Goal: Find specific page/section

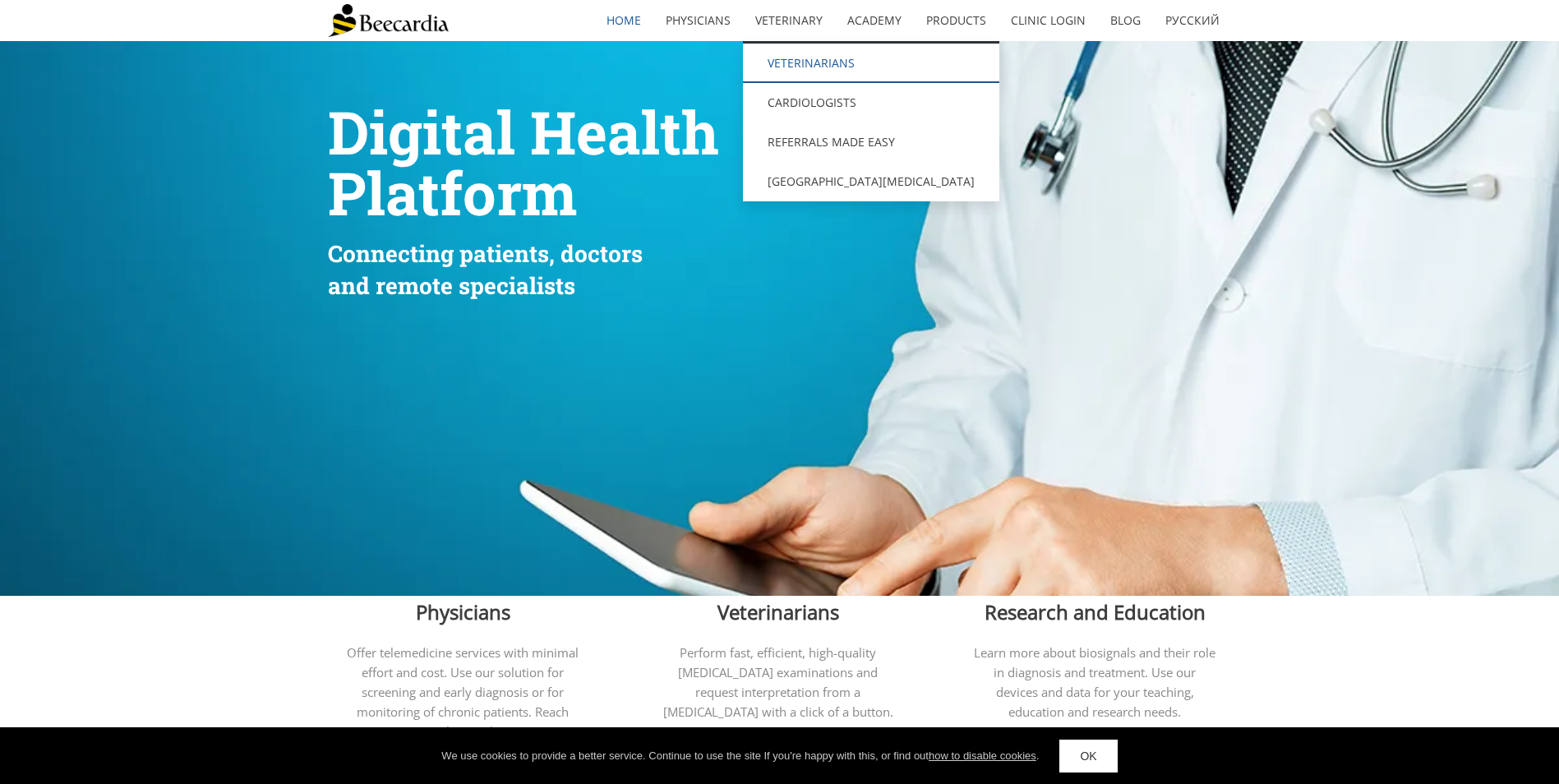
click at [803, 60] on link "Veterinarians" at bounding box center [872, 63] width 257 height 39
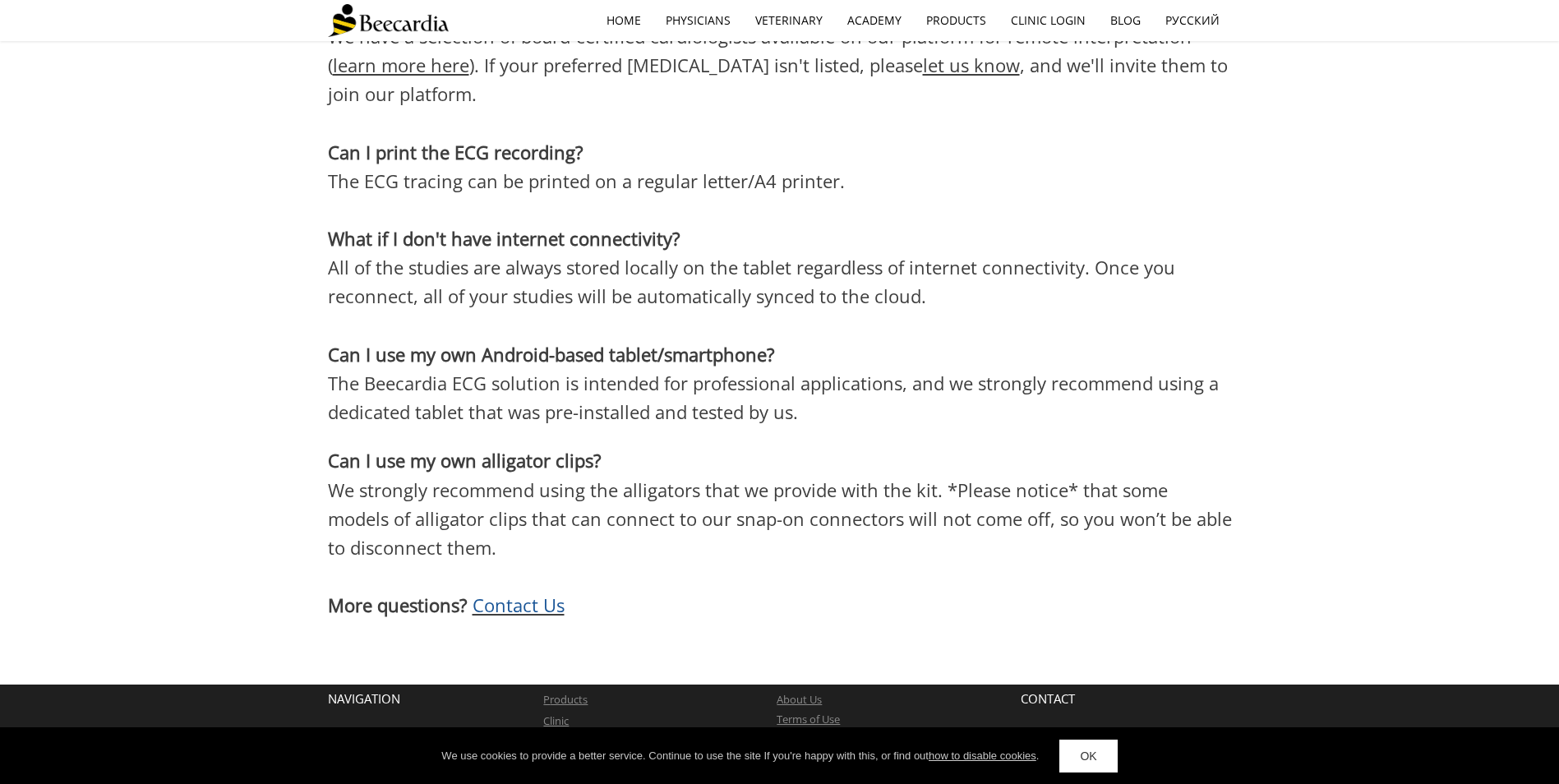
scroll to position [4943, 0]
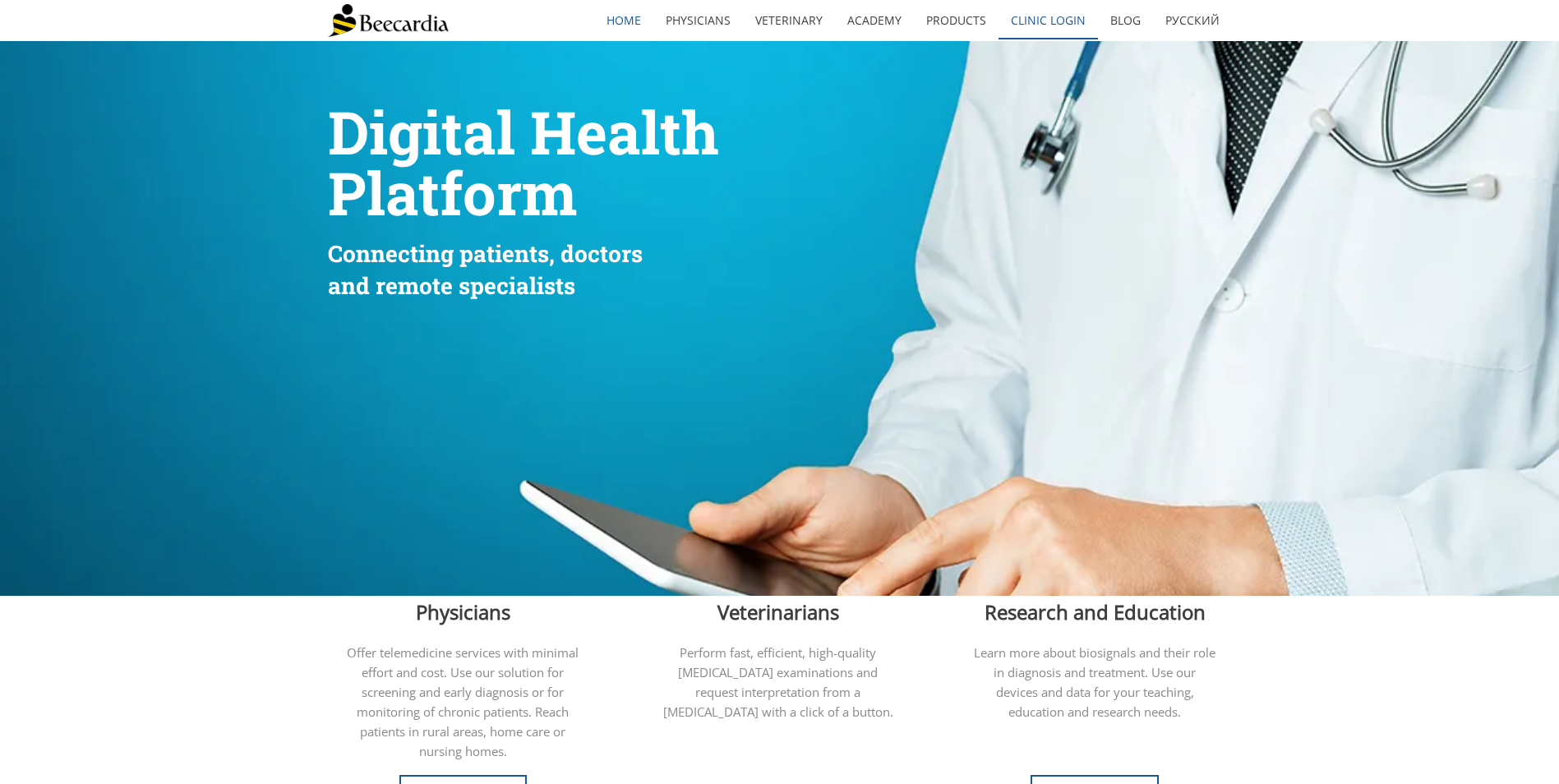
click at [1076, 17] on link "Clinic Login" at bounding box center [1047, 20] width 100 height 38
